Goal: Transaction & Acquisition: Purchase product/service

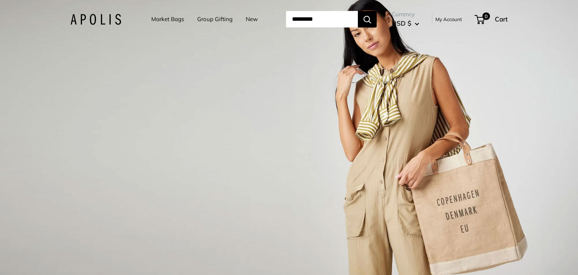
click at [163, 17] on link "Market Bags" at bounding box center [167, 19] width 33 height 11
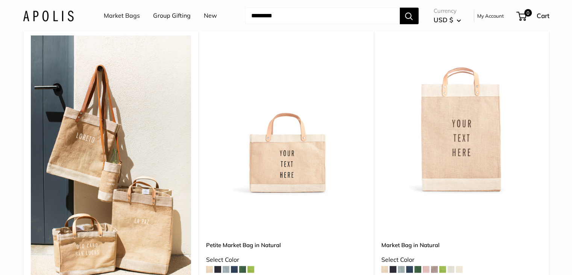
scroll to position [483, 0]
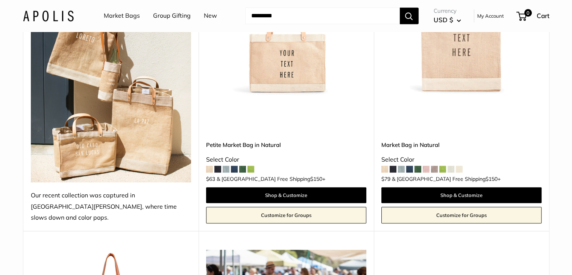
click at [0, 0] on img at bounding box center [0, 0] width 0 height 0
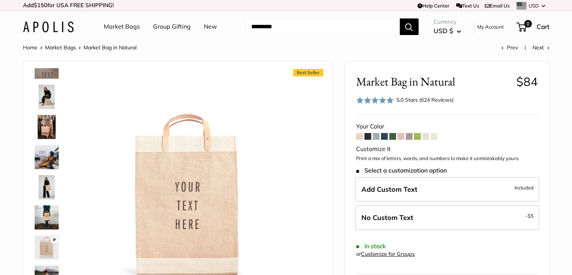
scroll to position [169, 0]
